Goal: Transaction & Acquisition: Subscribe to service/newsletter

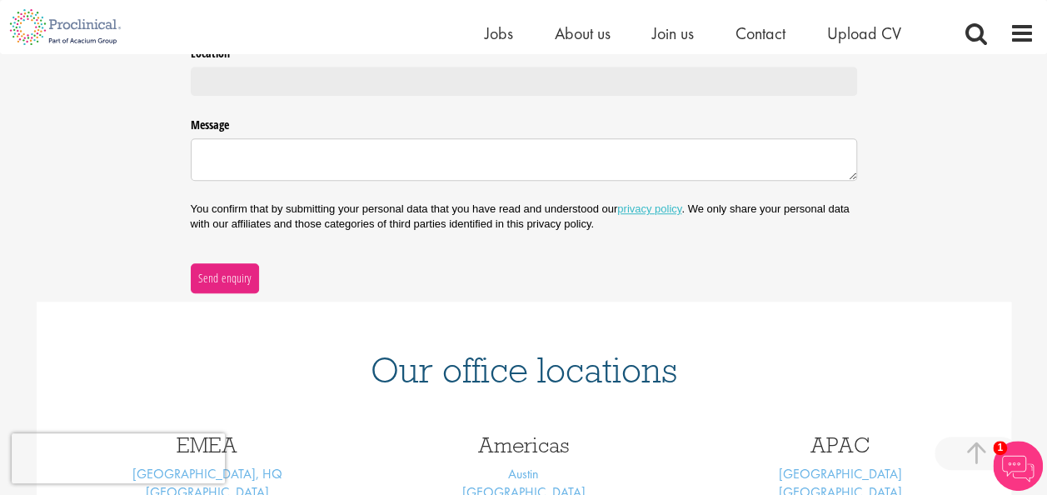
scroll to position [740, 0]
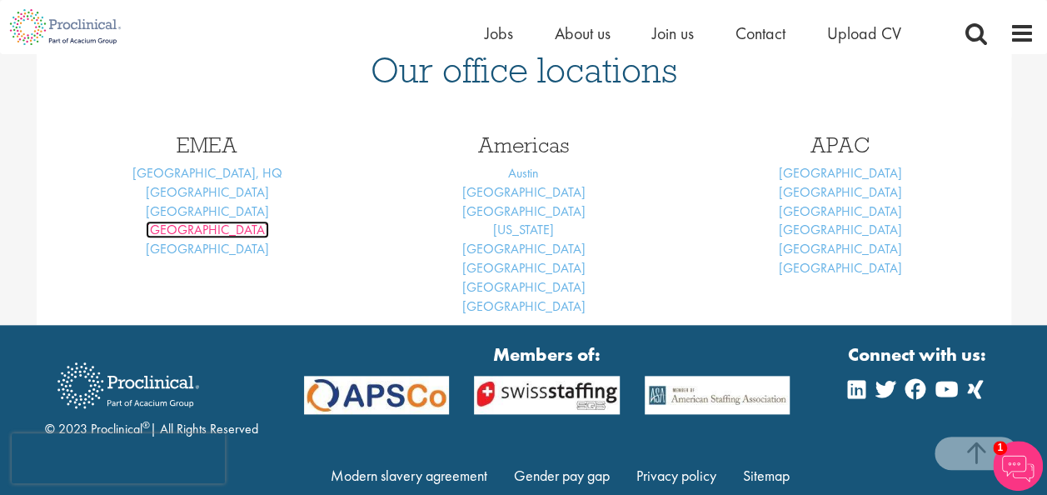
click at [213, 228] on link "Frankfurt" at bounding box center [207, 229] width 123 height 17
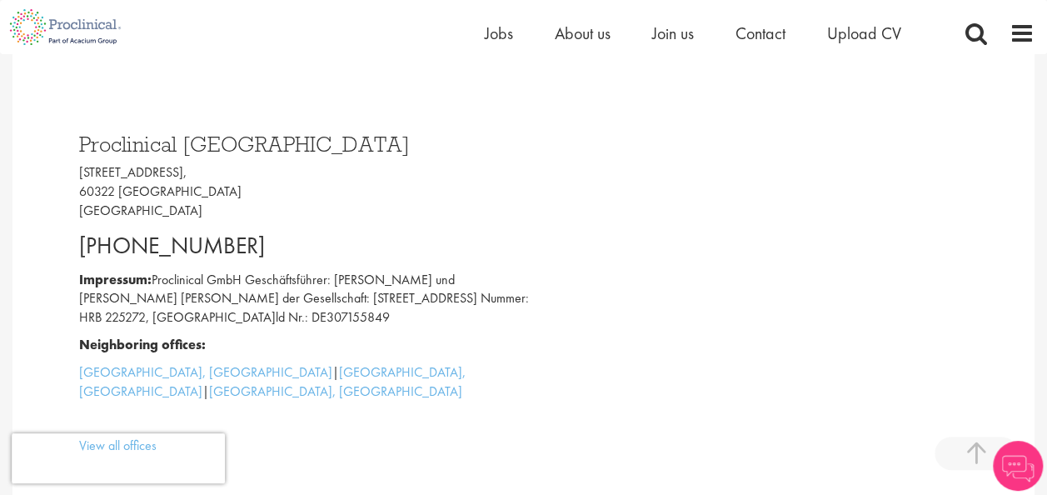
scroll to position [435, 0]
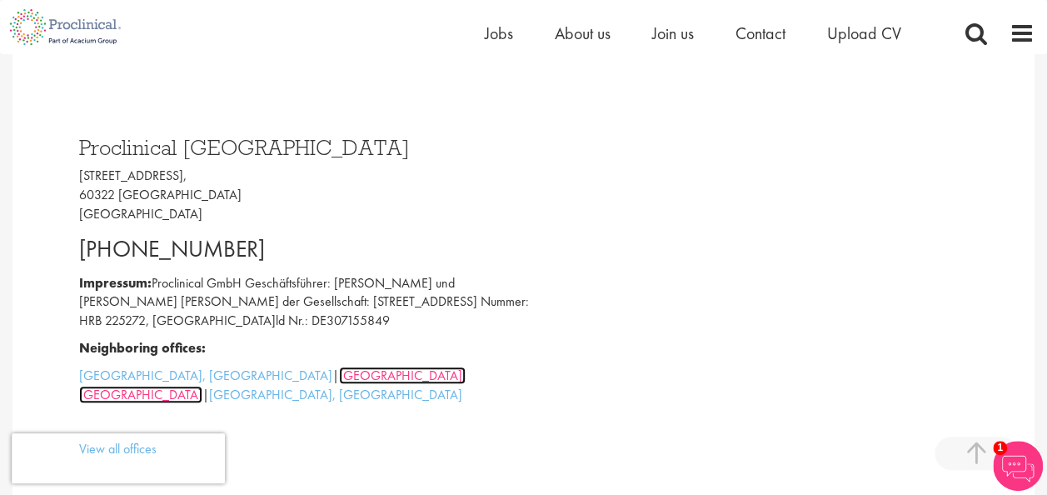
click at [208, 401] on link "[GEOGRAPHIC_DATA], [GEOGRAPHIC_DATA]" at bounding box center [272, 385] width 387 height 37
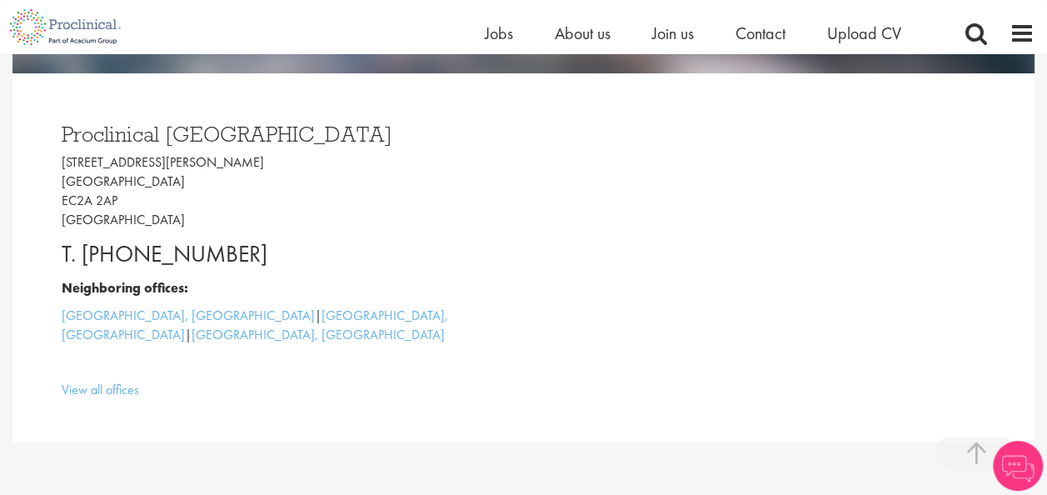
scroll to position [412, 0]
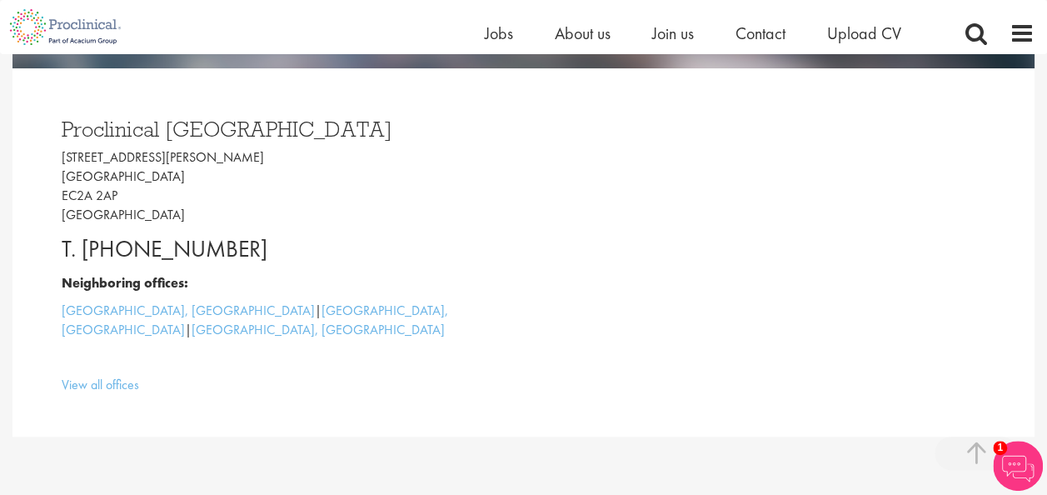
click at [34, 400] on div "Proclinical London 9 Appold Street London EC2A 2AP United Kingdom T. +44 207 43…" at bounding box center [523, 252] width 1022 height 368
click at [1003, 470] on img at bounding box center [1018, 466] width 50 height 50
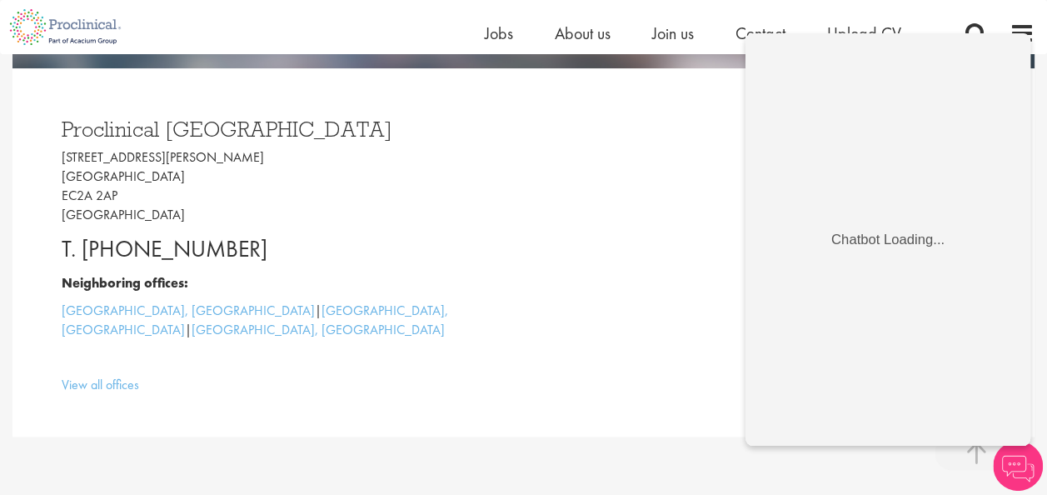
click at [392, 153] on p "9 Appold Street London EC2A 2AP United Kingdom" at bounding box center [287, 186] width 450 height 76
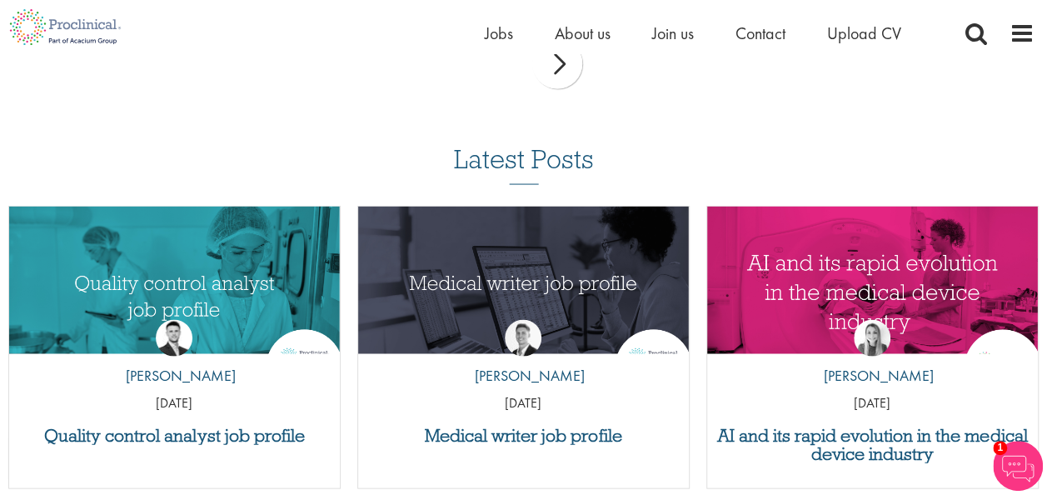
scroll to position [1455, 0]
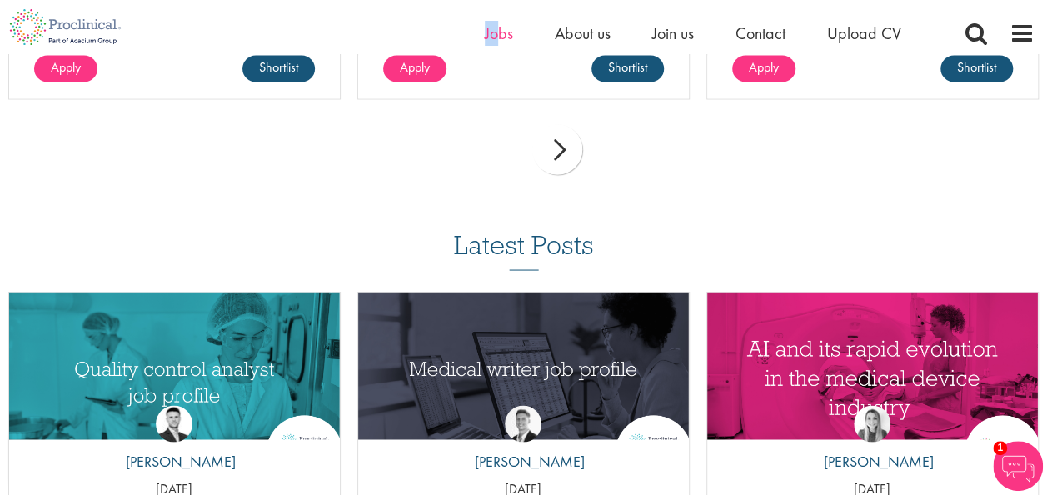
drag, startPoint x: 477, startPoint y: 40, endPoint x: 495, endPoint y: 32, distance: 19.4
click at [495, 32] on div "Home Jobs About us Join us Contact Upload CV" at bounding box center [517, 27] width 1035 height 54
click at [495, 32] on span "Jobs" at bounding box center [499, 33] width 28 height 22
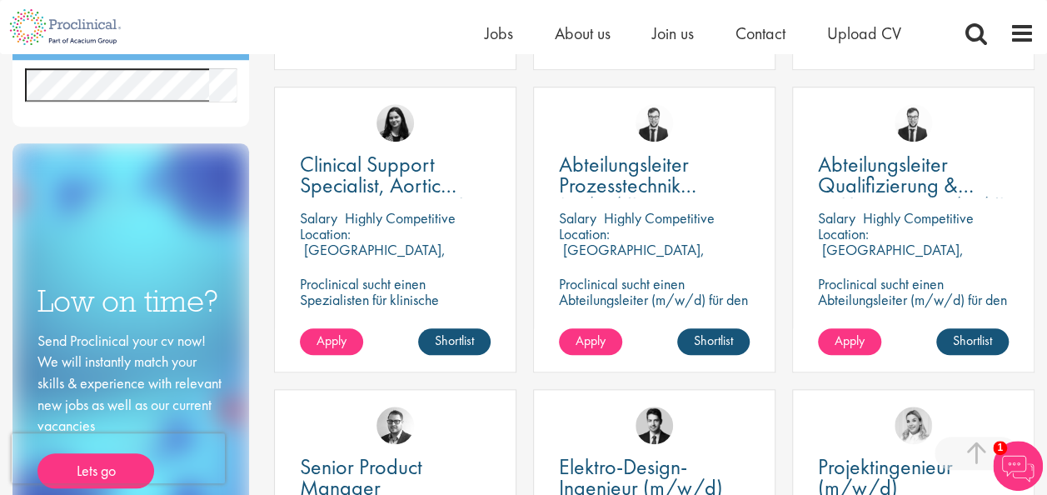
scroll to position [589, 0]
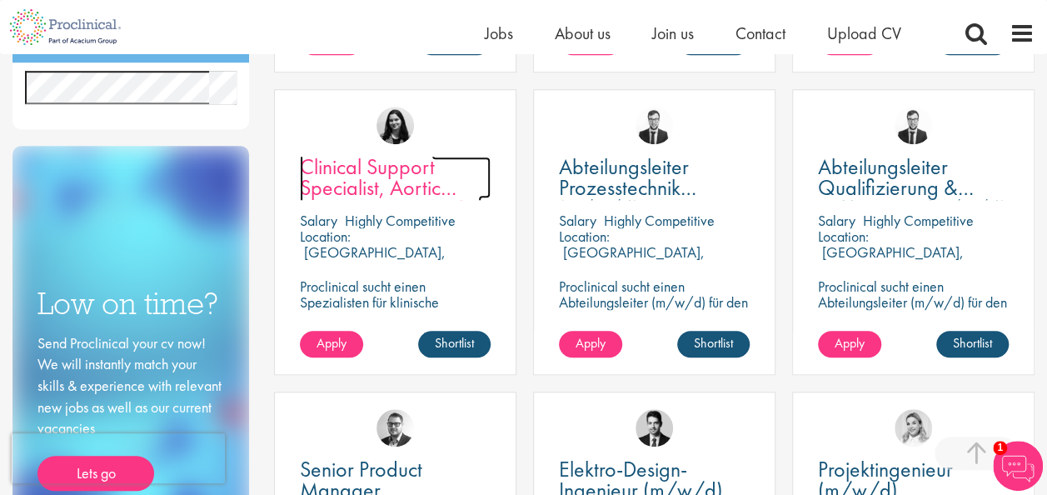
click at [412, 187] on span "Clinical Support Specialist, Aortic Intervention, Vascular" at bounding box center [391, 187] width 182 height 70
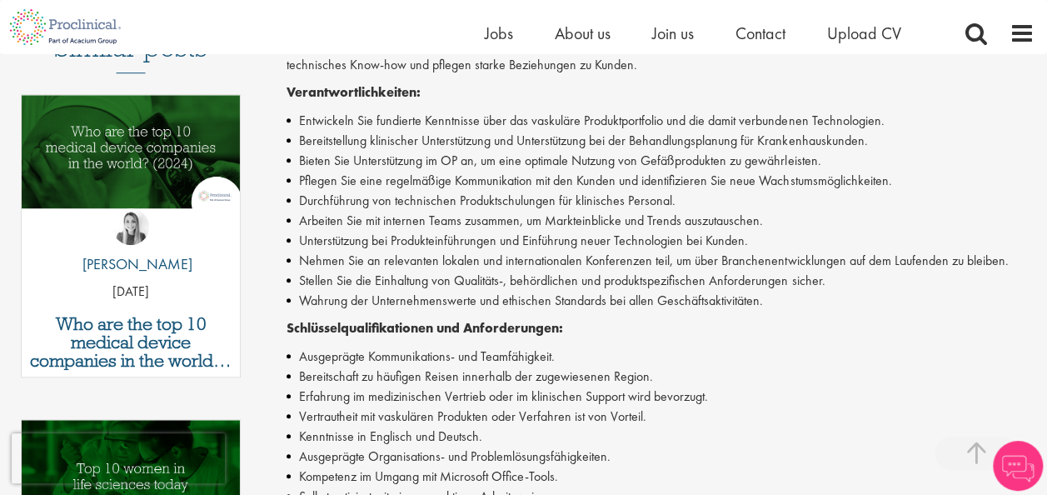
scroll to position [490, 0]
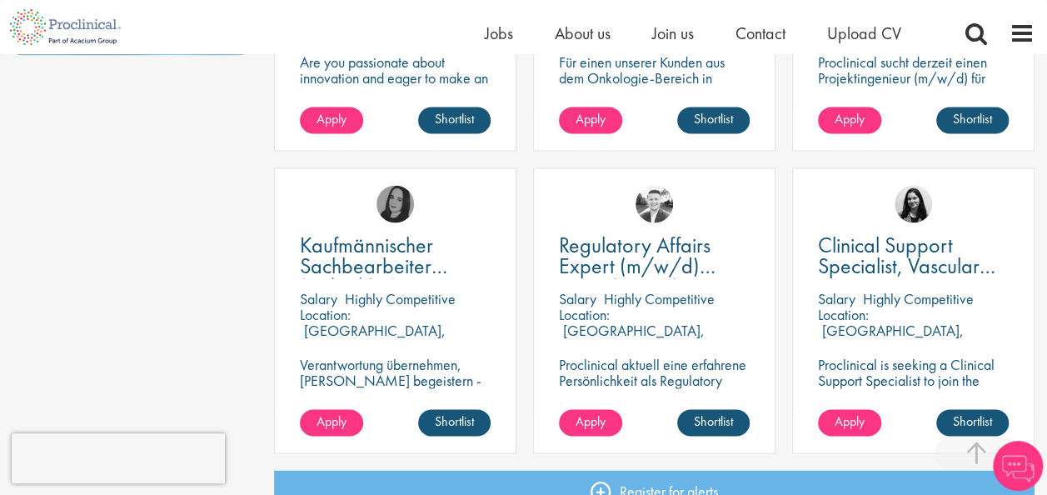
scroll to position [1127, 0]
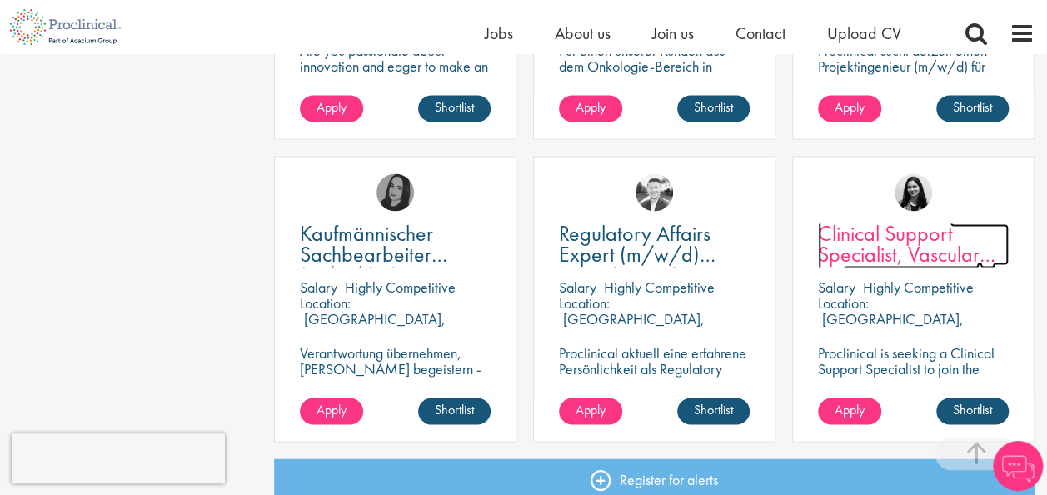
click at [932, 235] on span "Clinical Support Specialist, Vascular PVI" at bounding box center [906, 254] width 177 height 70
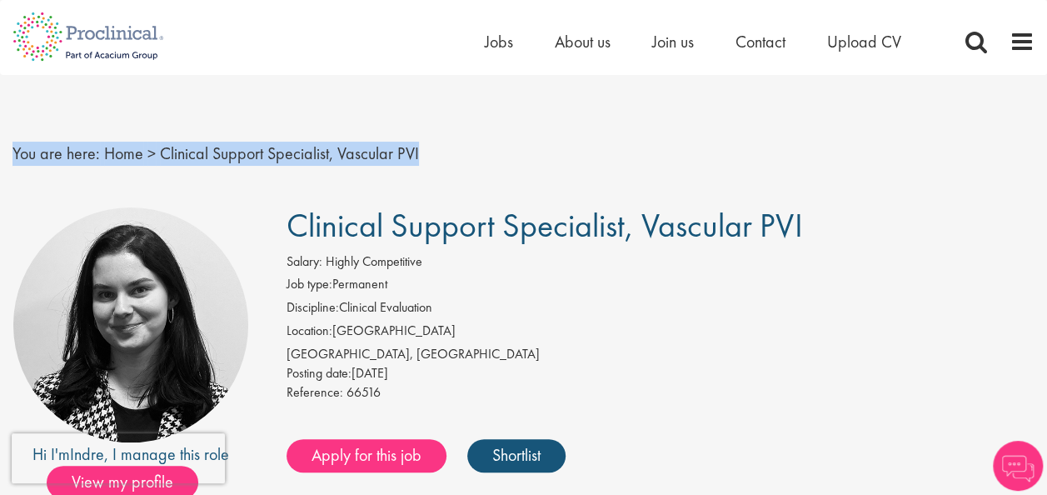
drag, startPoint x: 1045, startPoint y: 65, endPoint x: 1051, endPoint y: 143, distance: 78.6
click at [976, 118] on div "You are here: Home > Clinical Support Specialist, Vascular PVI" at bounding box center [523, 137] width 1047 height 124
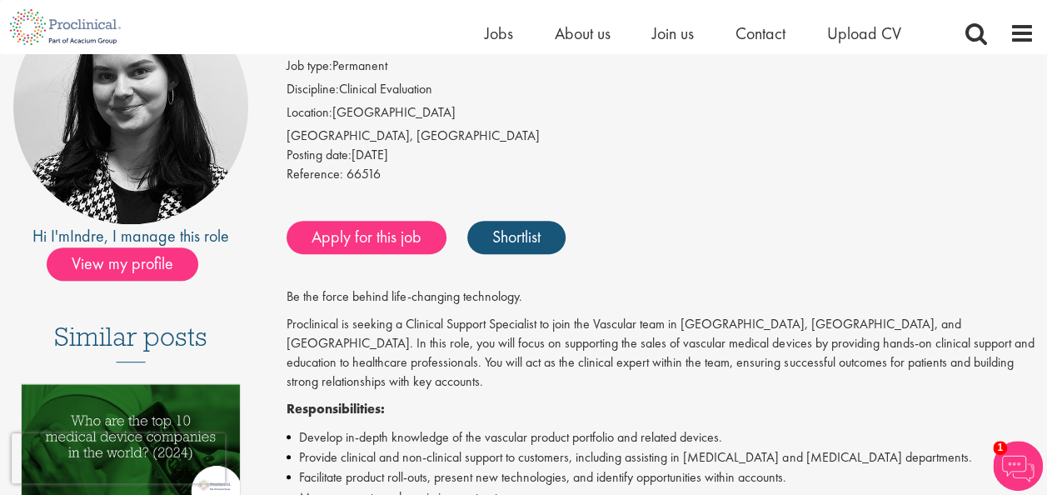
scroll to position [173, 0]
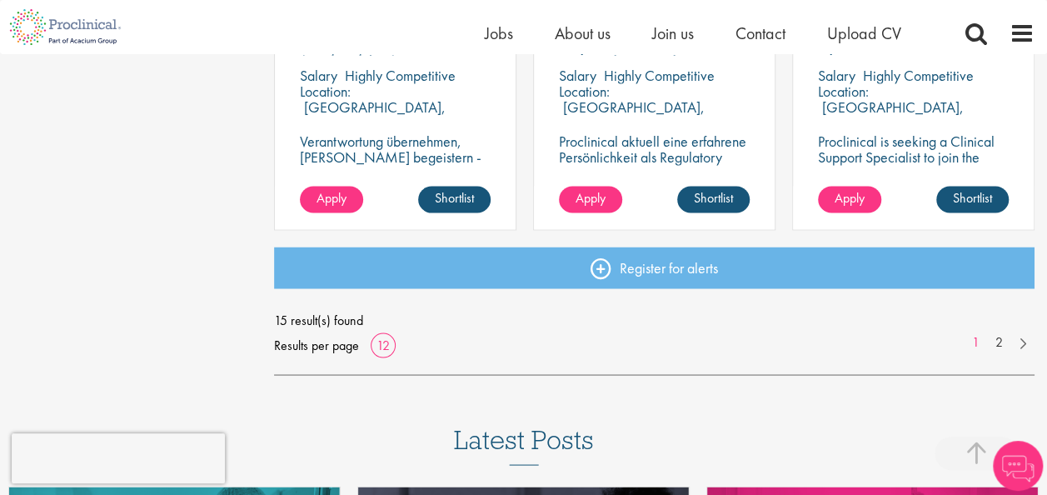
scroll to position [1351, 0]
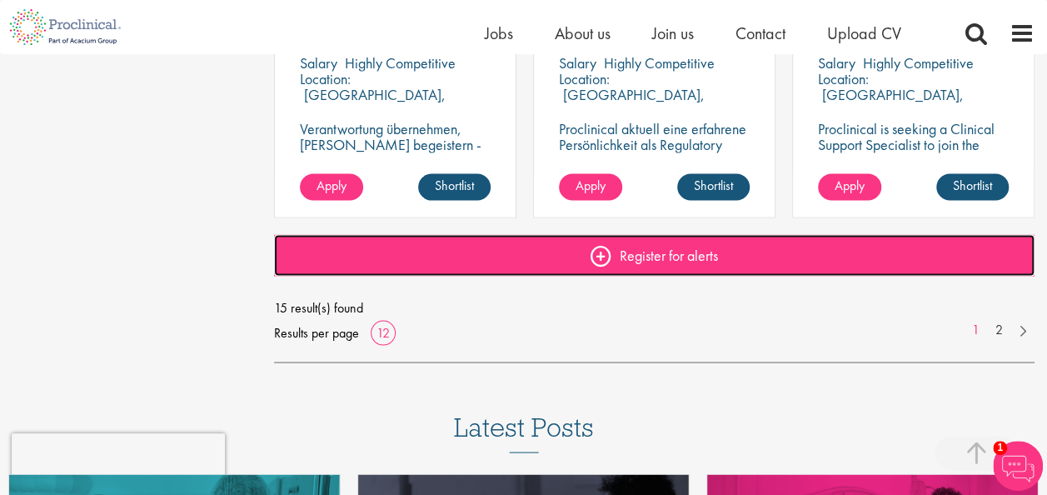
click at [600, 254] on link "Register for alerts" at bounding box center [654, 255] width 761 height 42
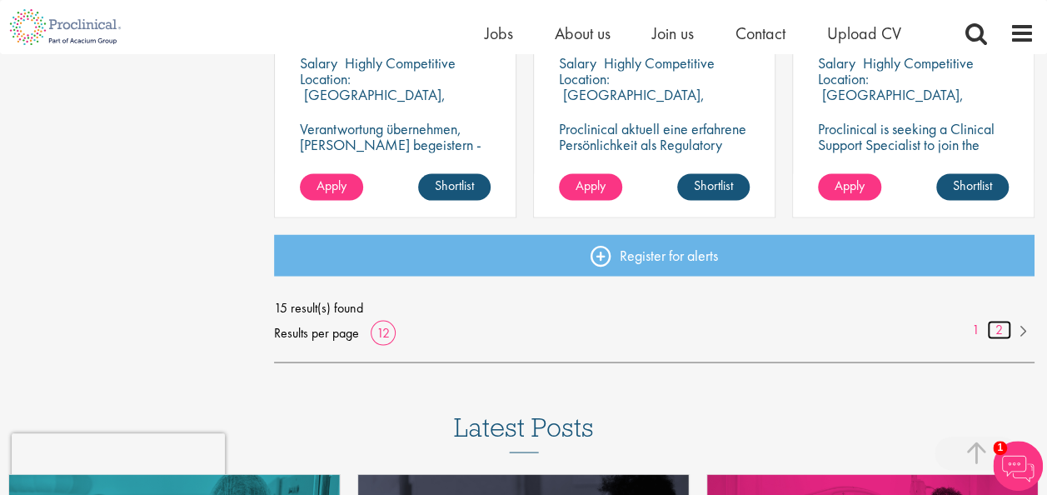
click at [992, 332] on link "2" at bounding box center [999, 329] width 24 height 19
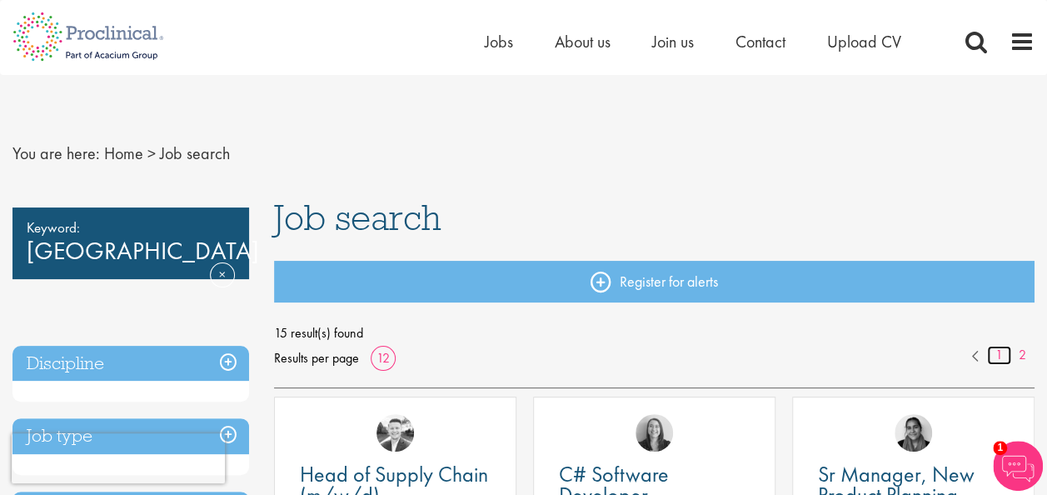
click at [1006, 350] on link "1" at bounding box center [999, 355] width 24 height 19
